Goal: Task Accomplishment & Management: Manage account settings

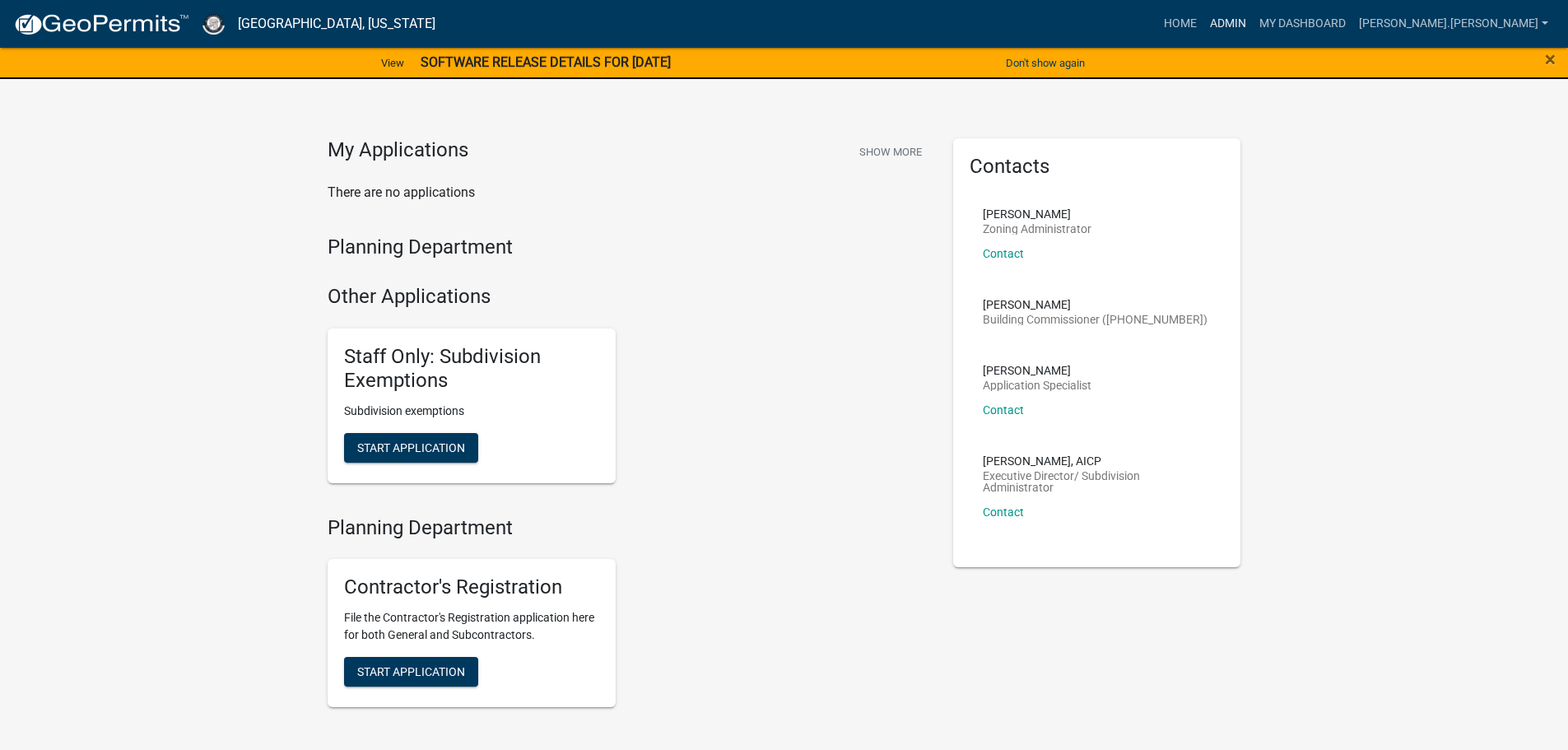
click at [1252, 21] on link "Admin" at bounding box center [1228, 24] width 49 height 31
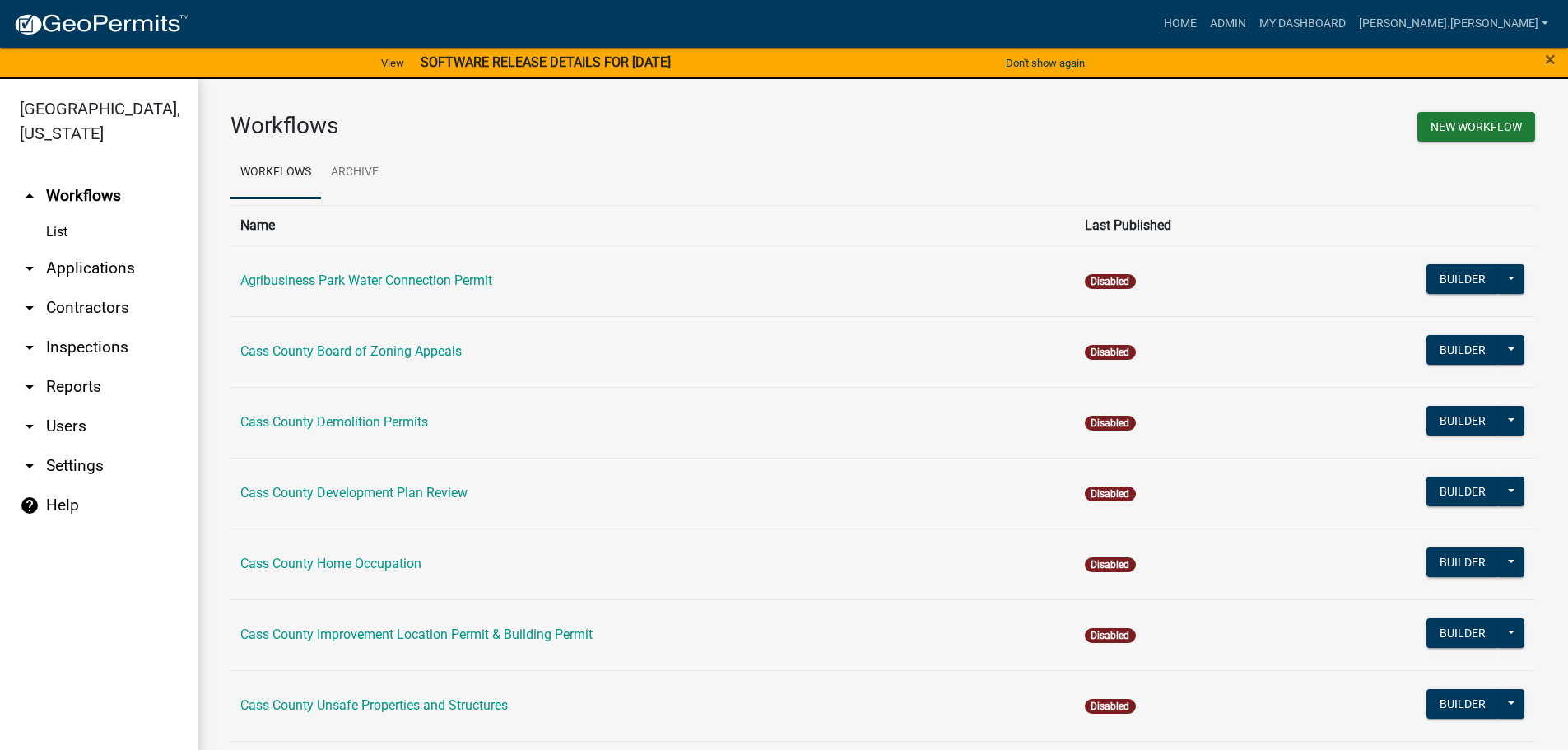
click at [96, 288] on link "arrow_drop_down Contractors" at bounding box center [98, 307] width 197 height 39
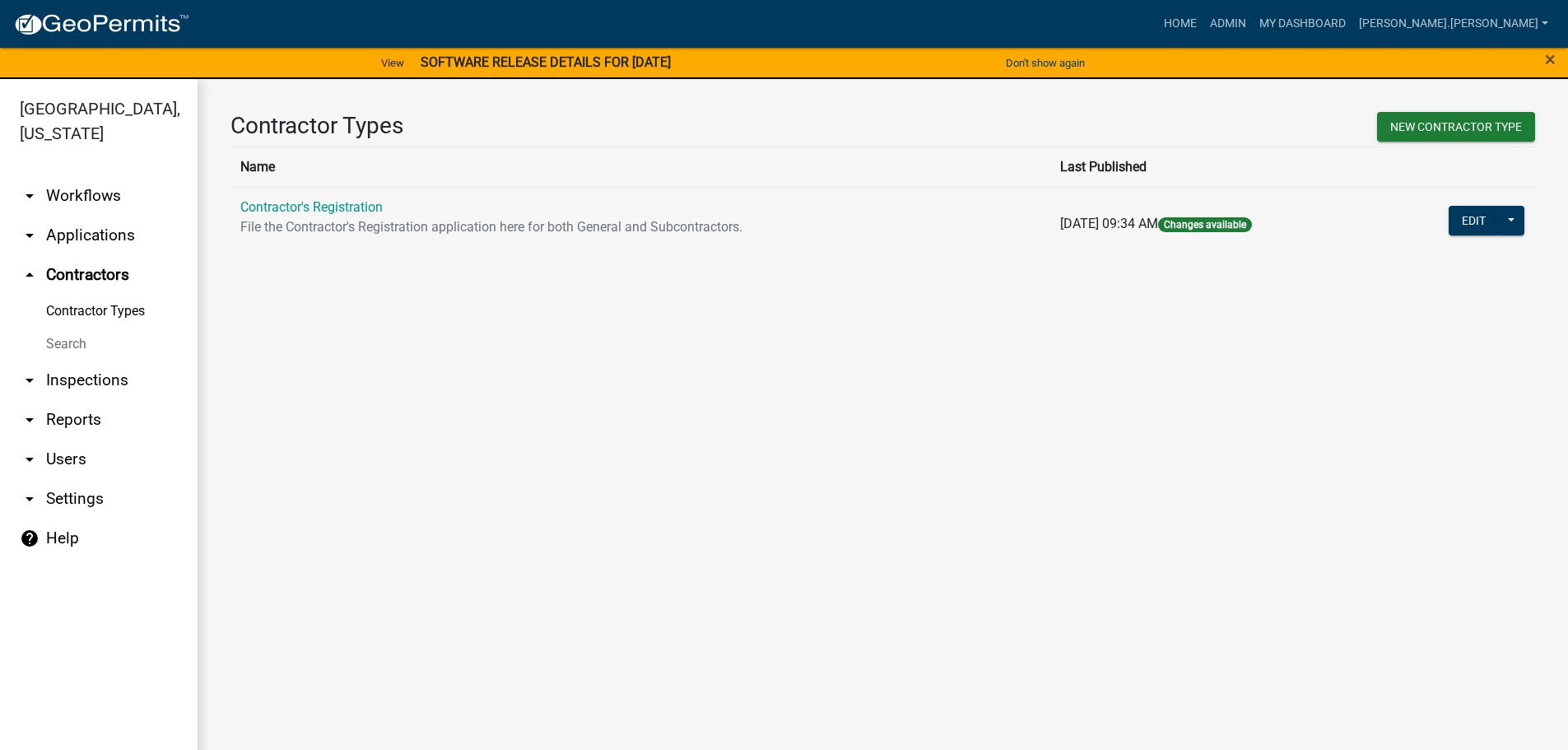
click at [78, 328] on link "Search" at bounding box center [98, 344] width 197 height 33
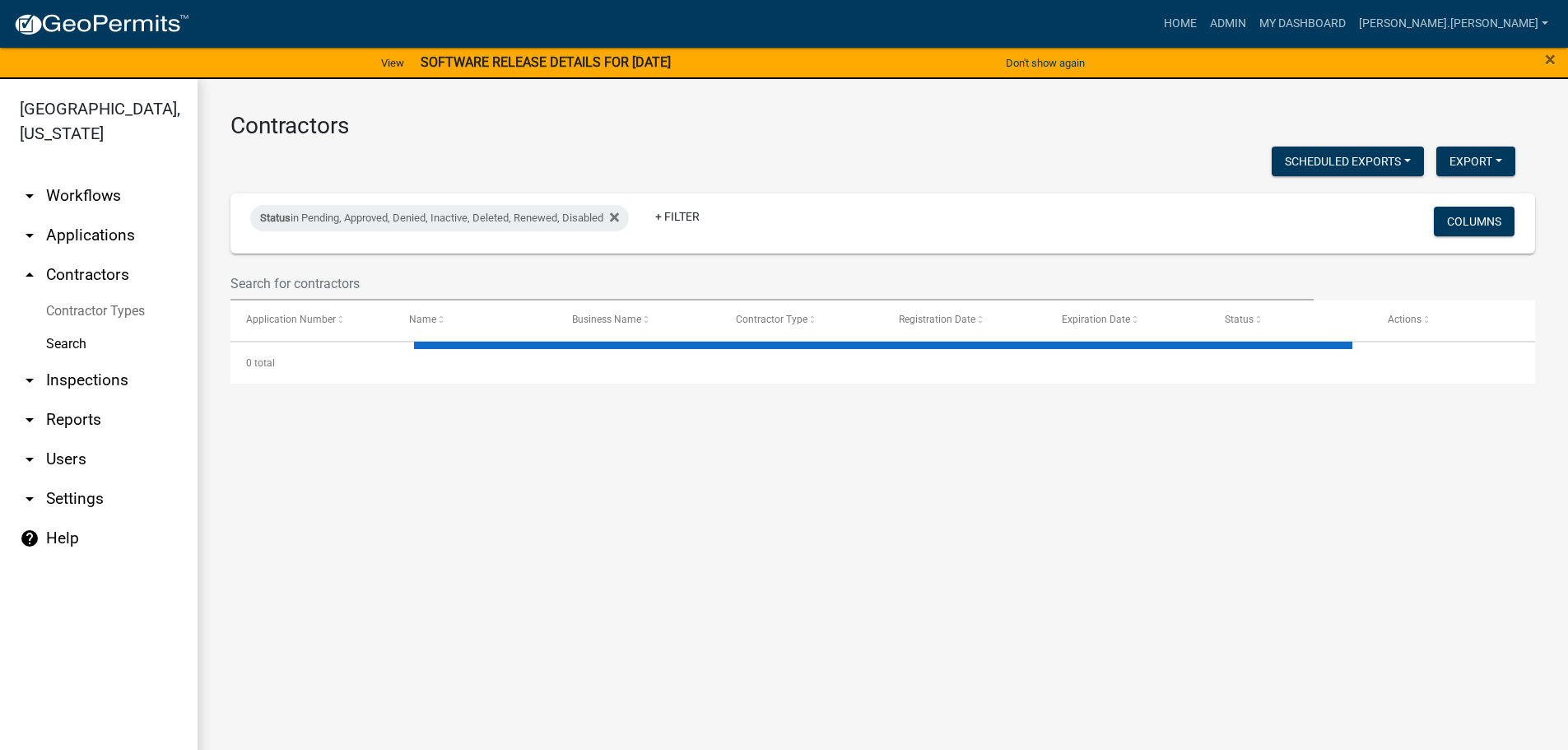
select select "3: 100"
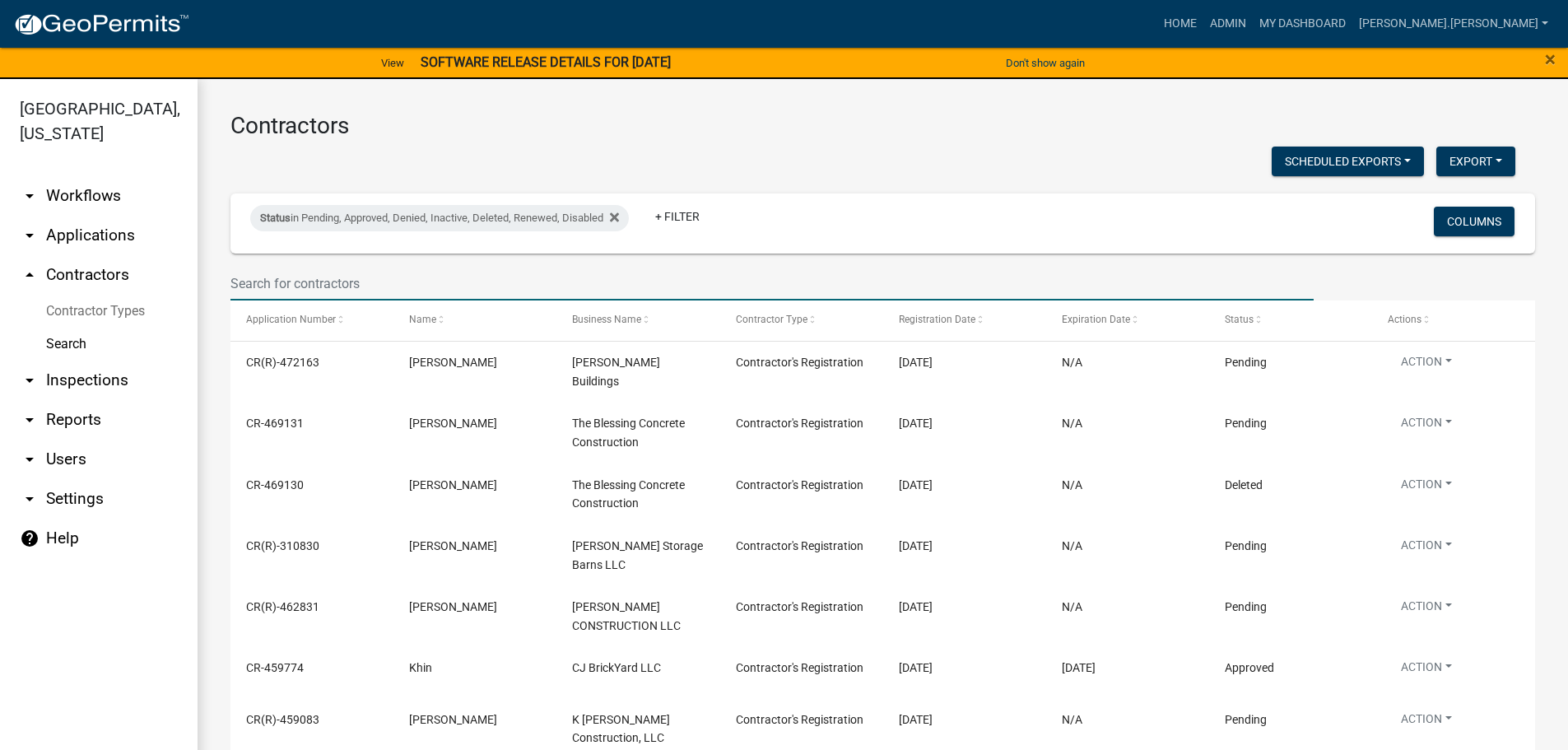
click at [401, 279] on input "text" at bounding box center [772, 283] width 1083 height 34
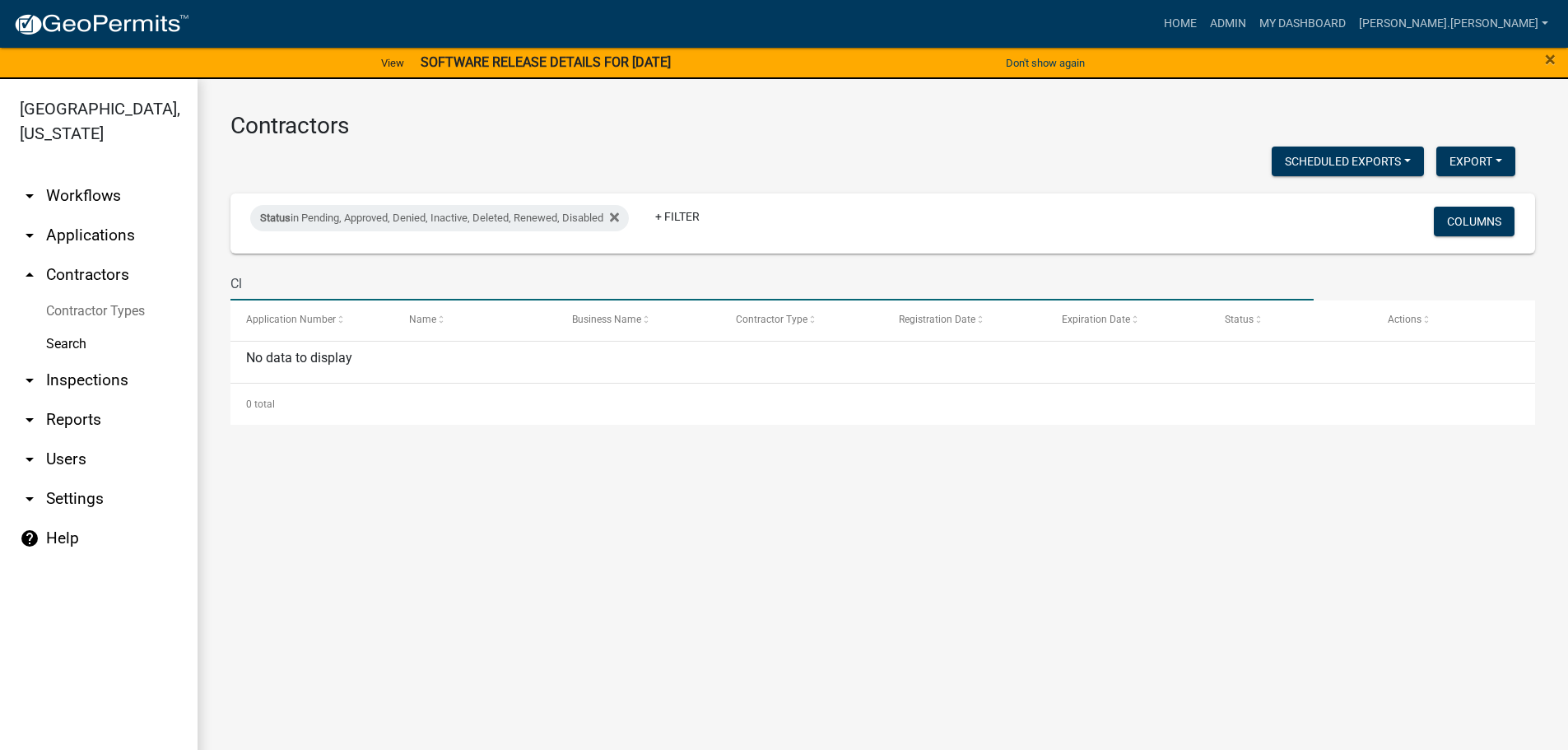
type input "C"
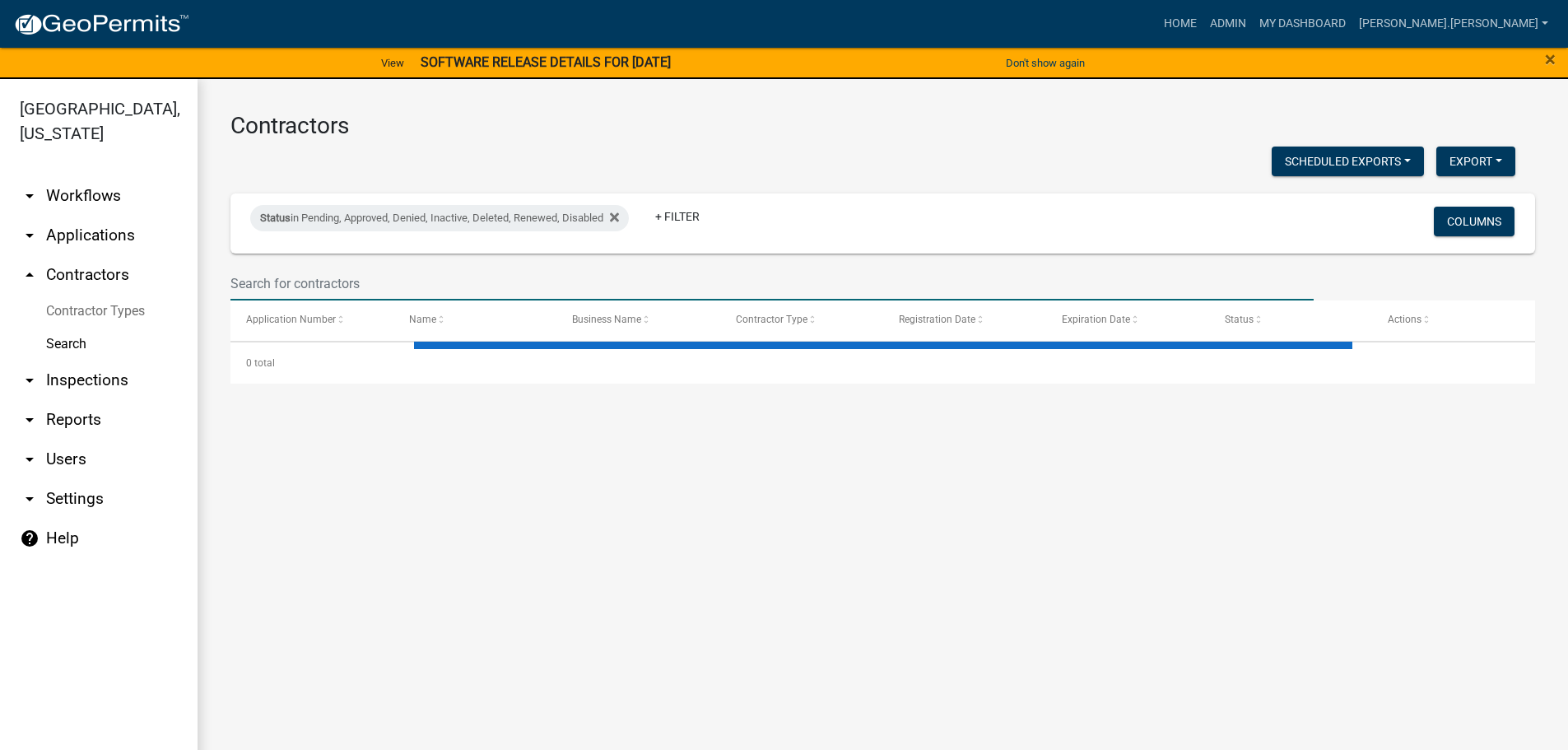
select select "3: 100"
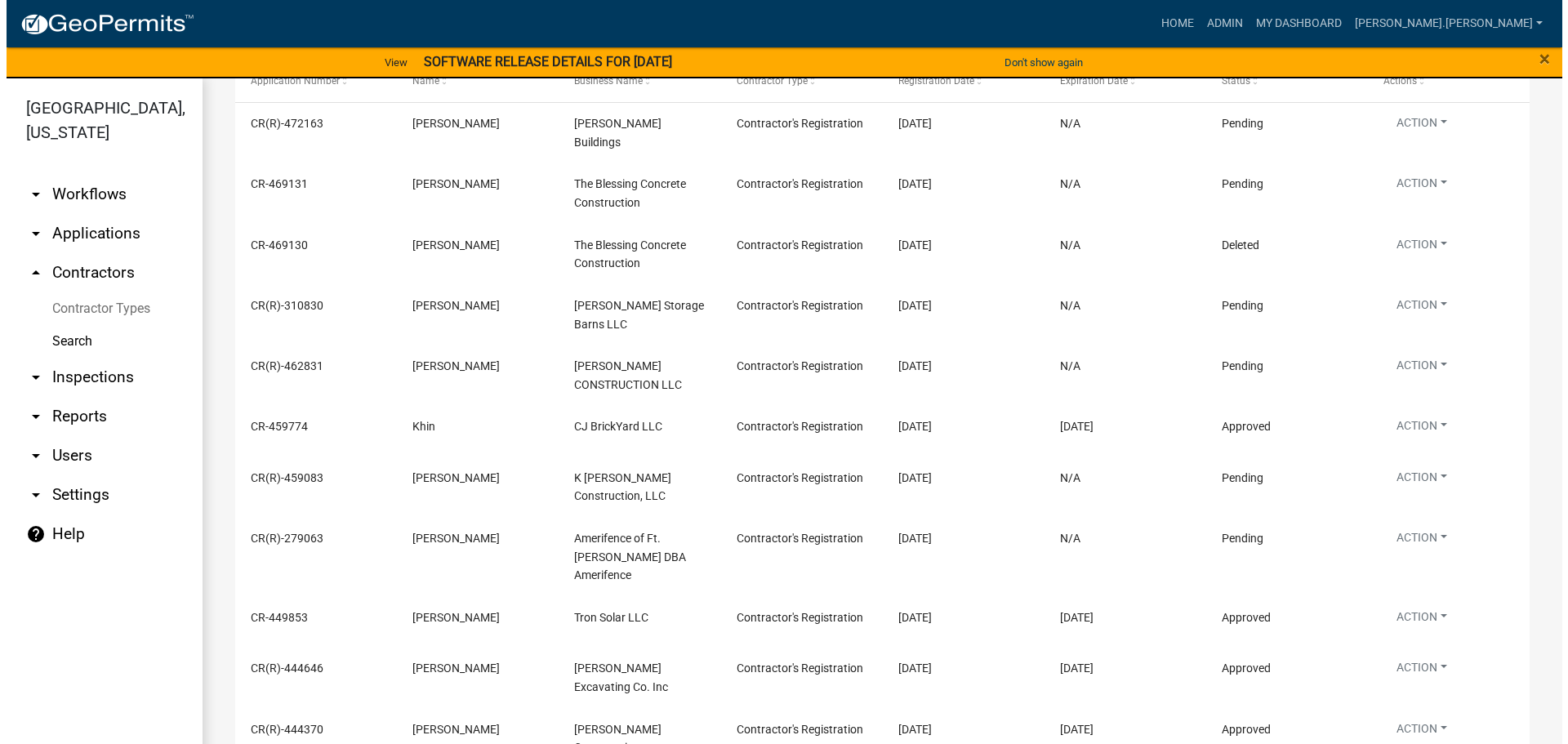
scroll to position [81, 0]
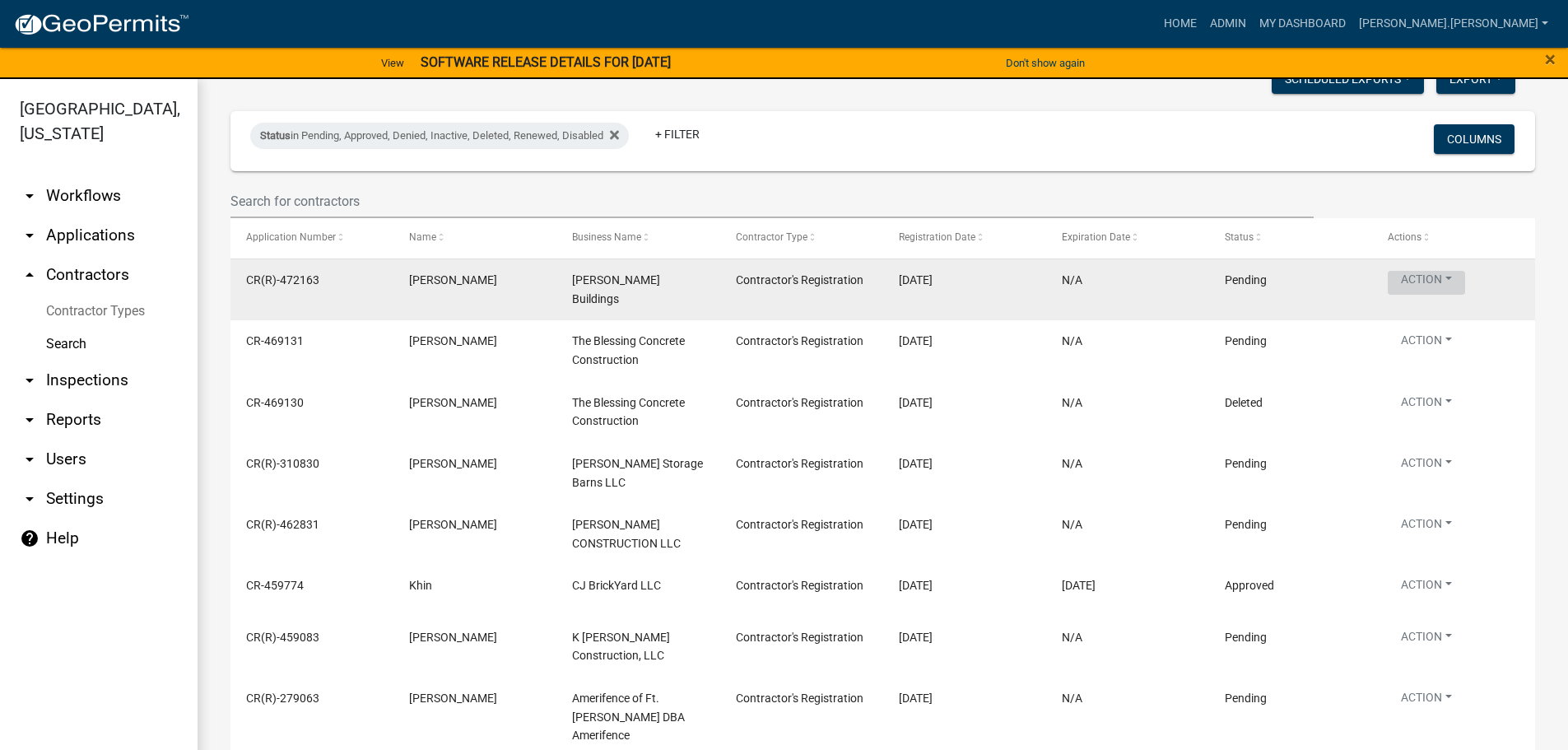
click at [1431, 286] on button "Action" at bounding box center [1426, 283] width 77 height 24
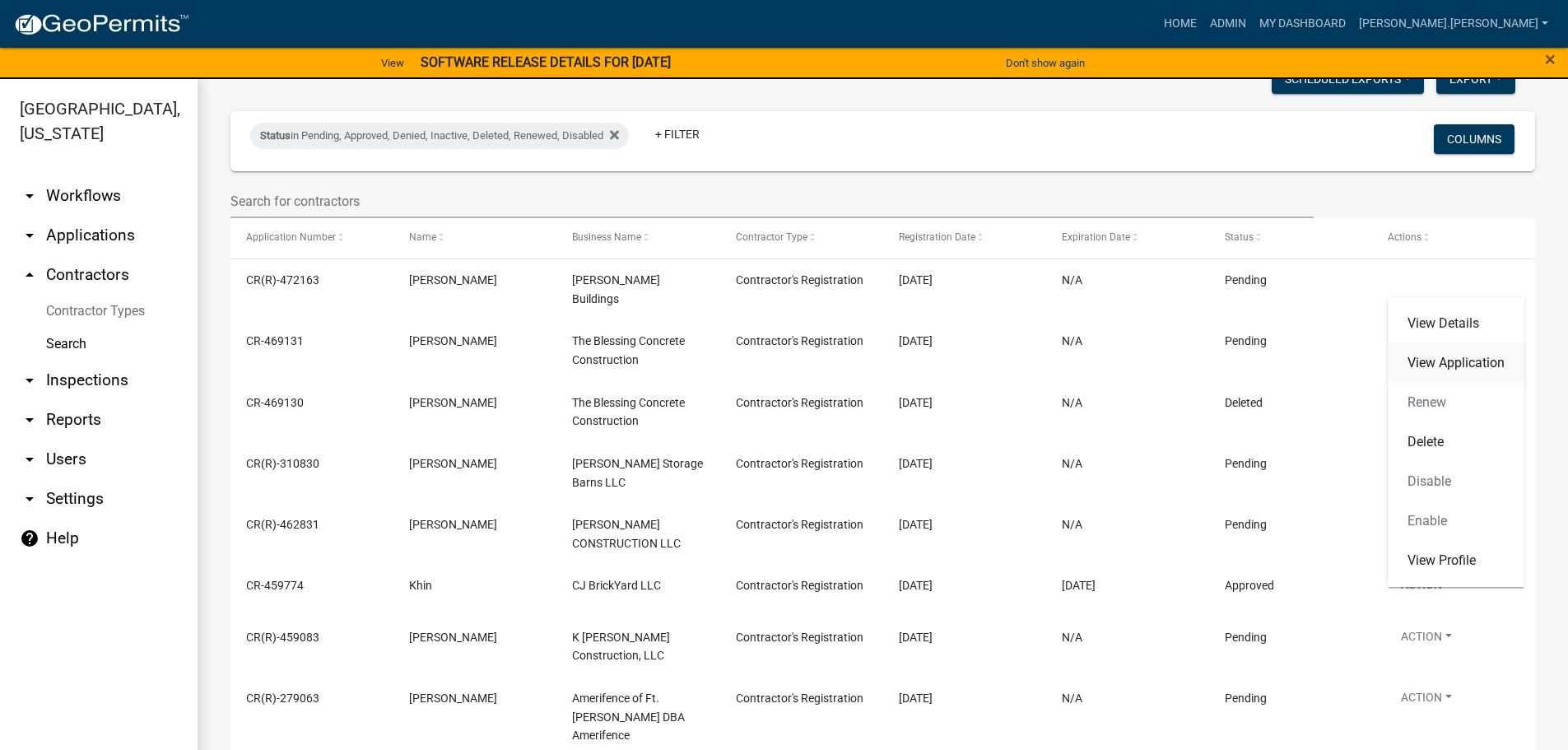
click at [1440, 366] on link "View Application" at bounding box center [1456, 362] width 137 height 39
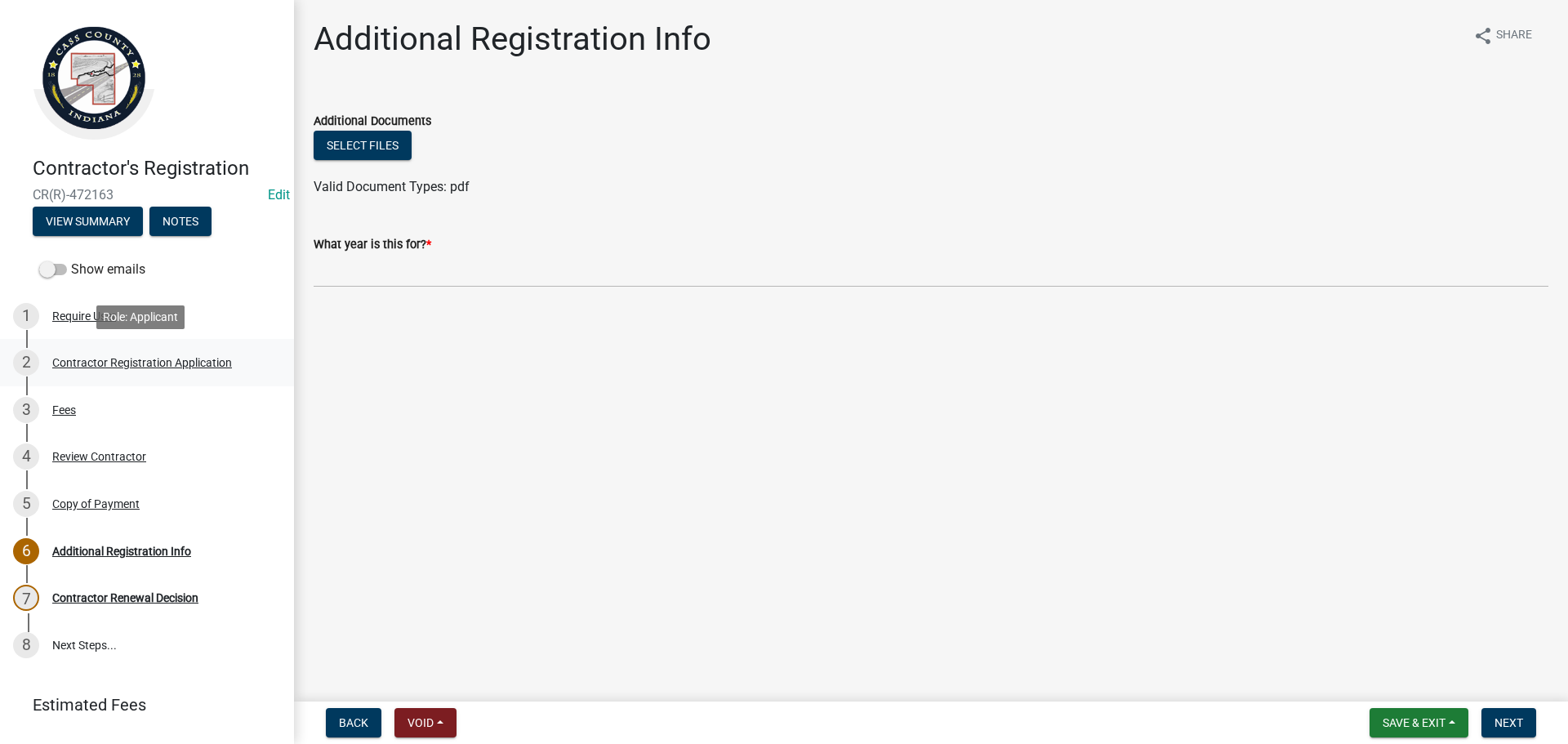
click at [146, 366] on div "Contractor Registration Application" at bounding box center [142, 362] width 180 height 12
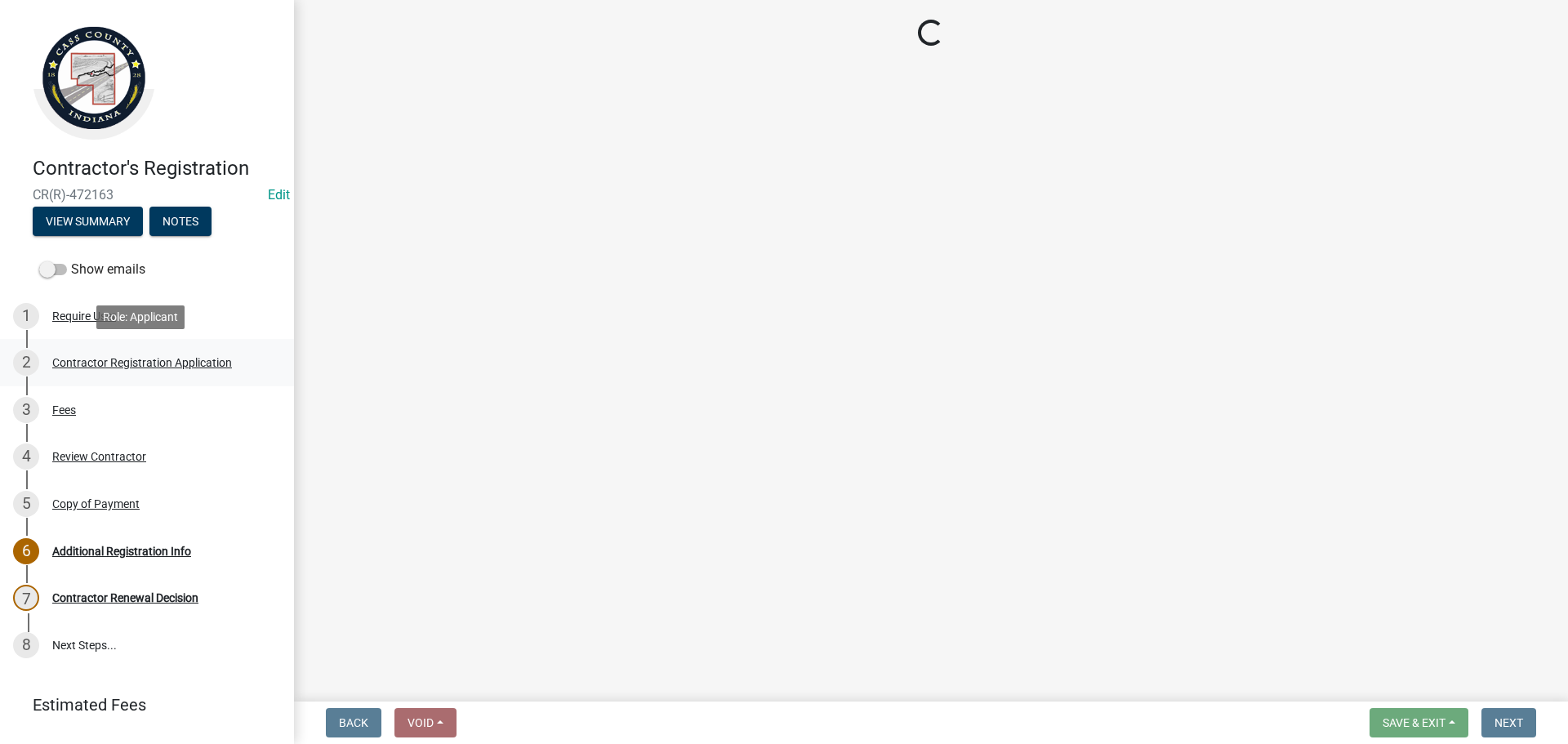
select select "IL"
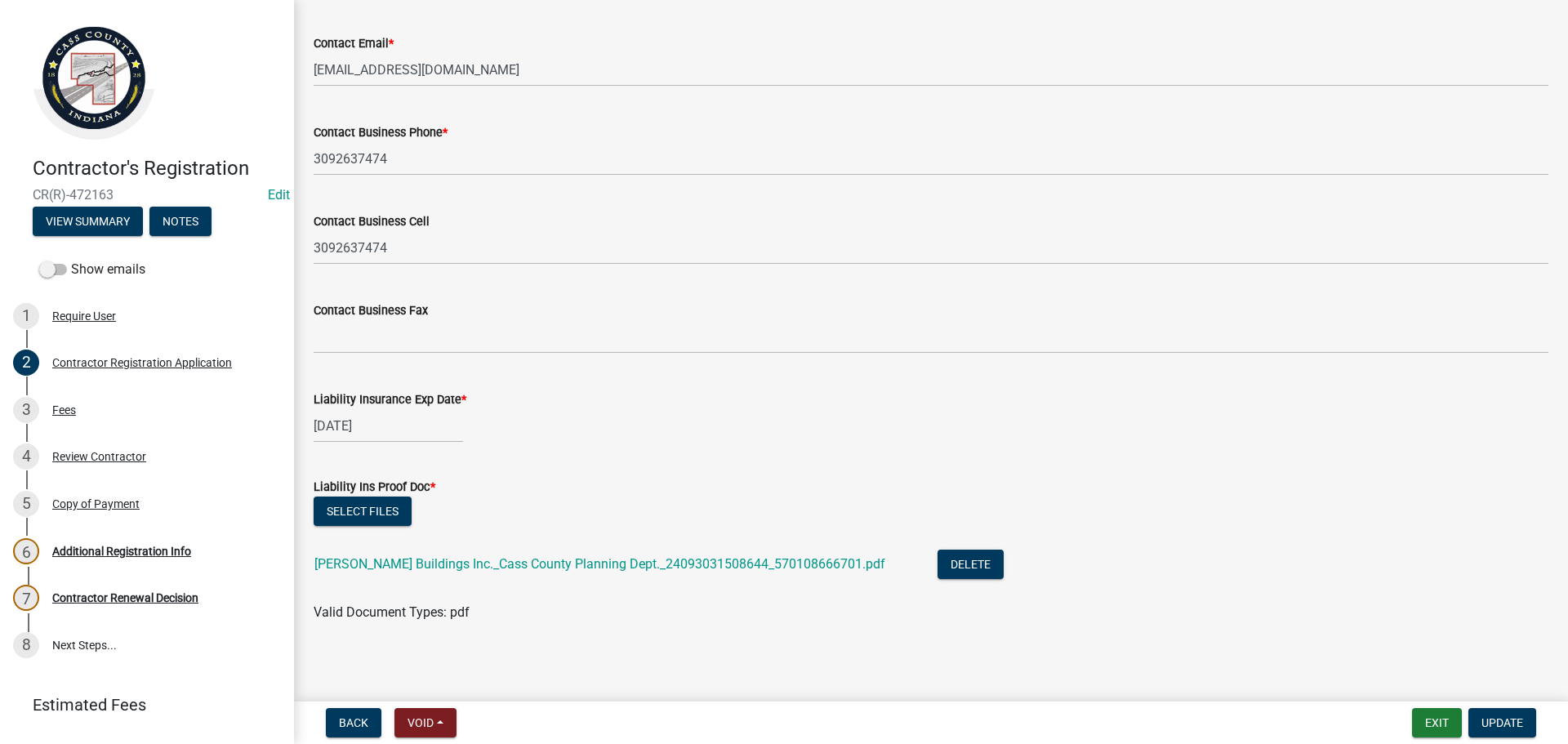
scroll to position [1304, 0]
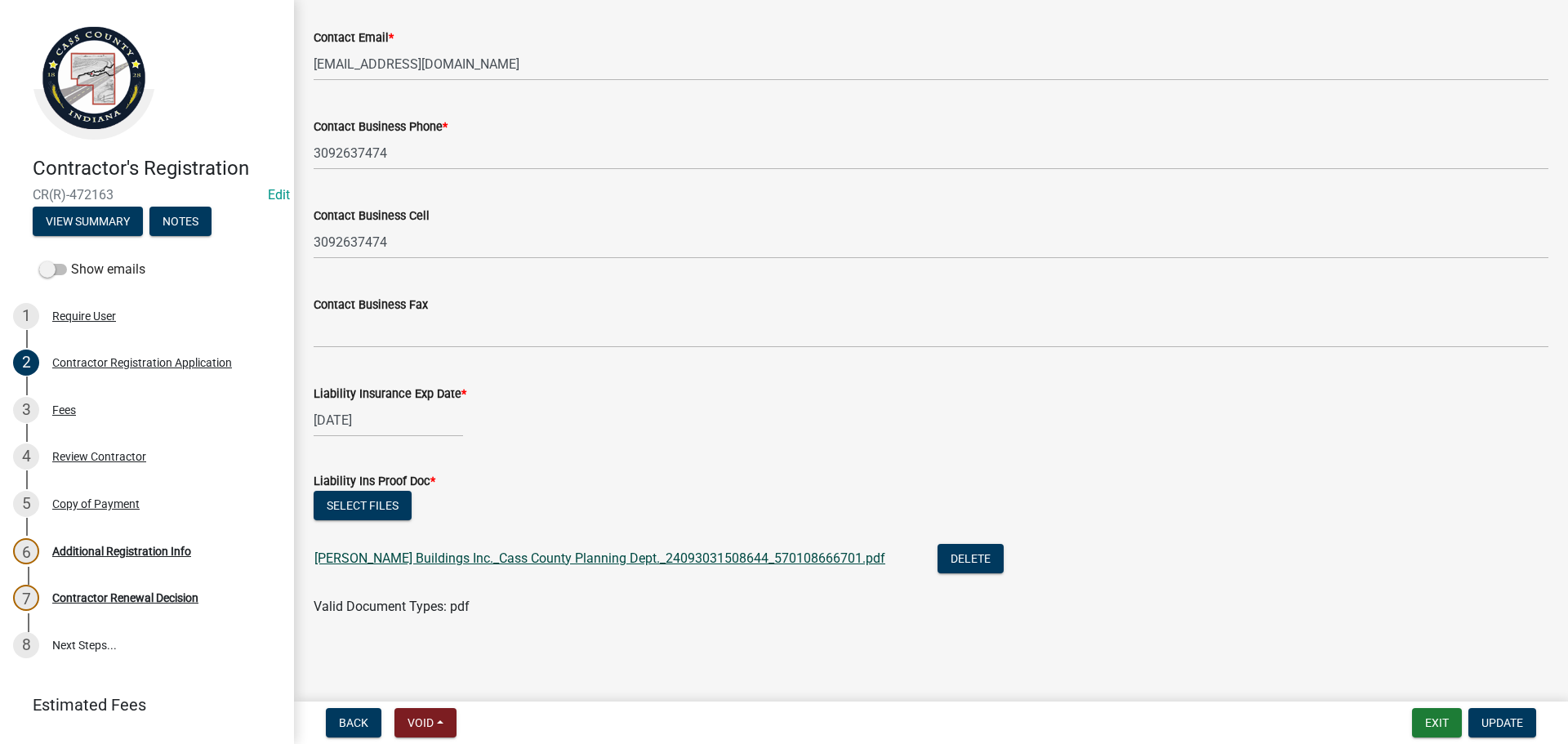
click at [562, 553] on link "Morton Buildings Inc._Cass County Planning Dept._24093031508644_570108666701.pdf" at bounding box center [600, 557] width 571 height 15
click at [79, 502] on div "Copy of Payment" at bounding box center [96, 504] width 88 height 12
